Goal: Go to known website: Access a specific website the user already knows

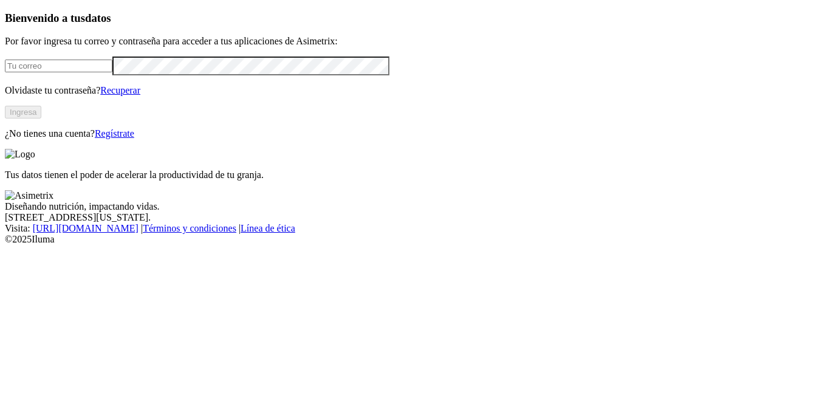
type input "[EMAIL_ADDRESS][PERSON_NAME][DOMAIN_NAME]"
click at [41, 118] on button "Ingresa" at bounding box center [23, 112] width 36 height 13
